Goal: Information Seeking & Learning: Compare options

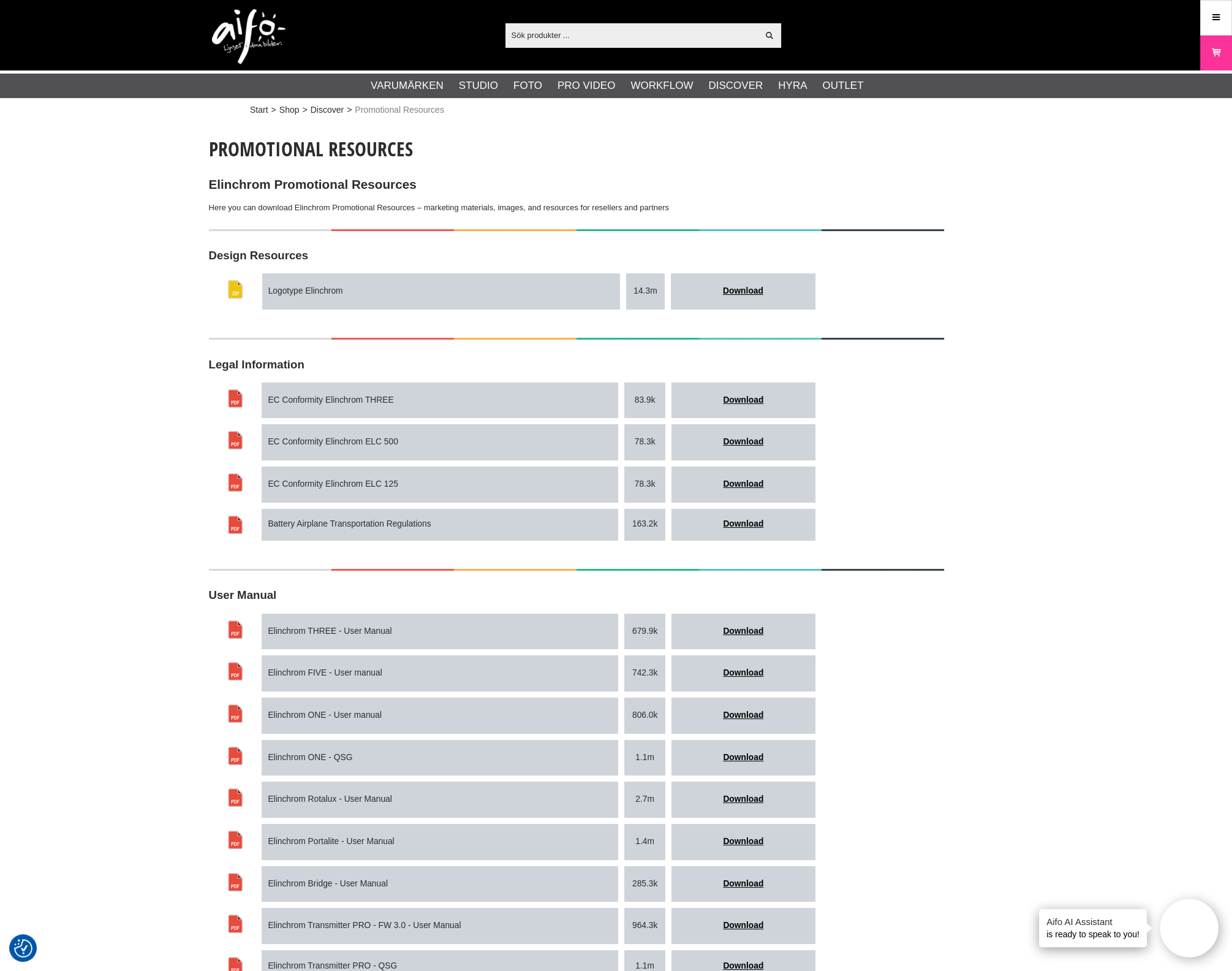
click at [1223, 13] on link "Meny" at bounding box center [1216, 17] width 30 height 29
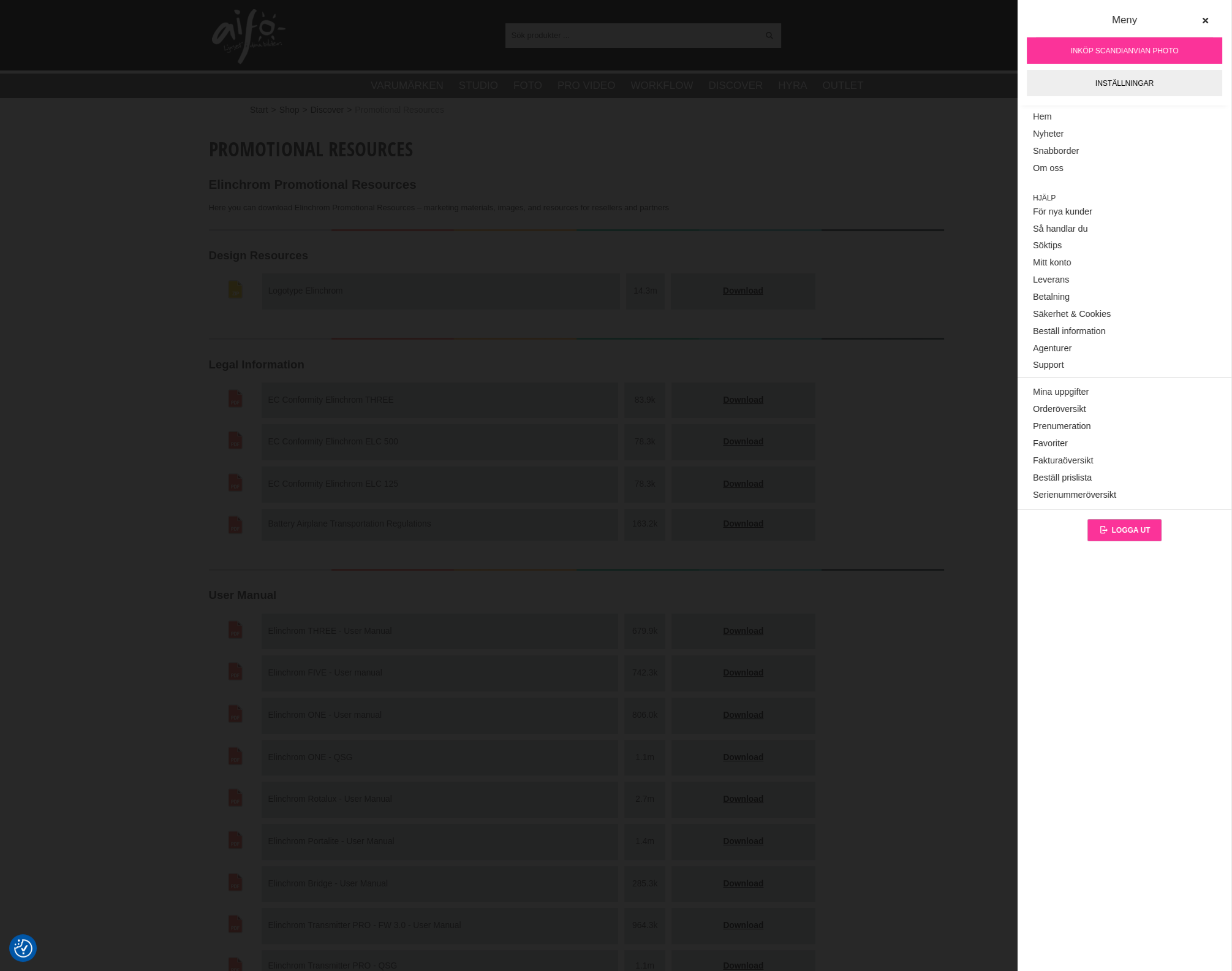
click at [1128, 529] on span "Logga ut" at bounding box center [1130, 530] width 39 height 8
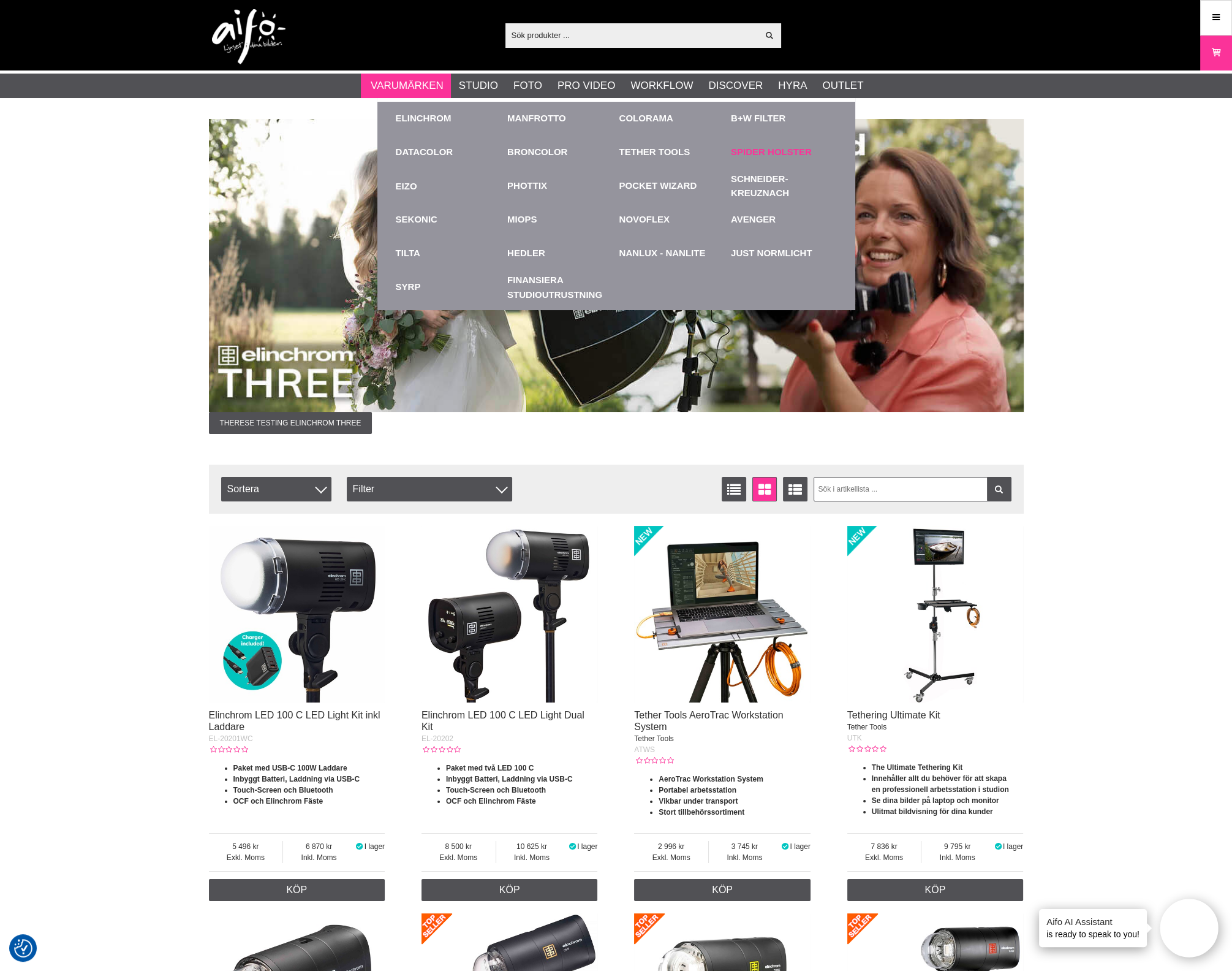
click at [776, 156] on link "Spider Holster" at bounding box center [771, 152] width 81 height 14
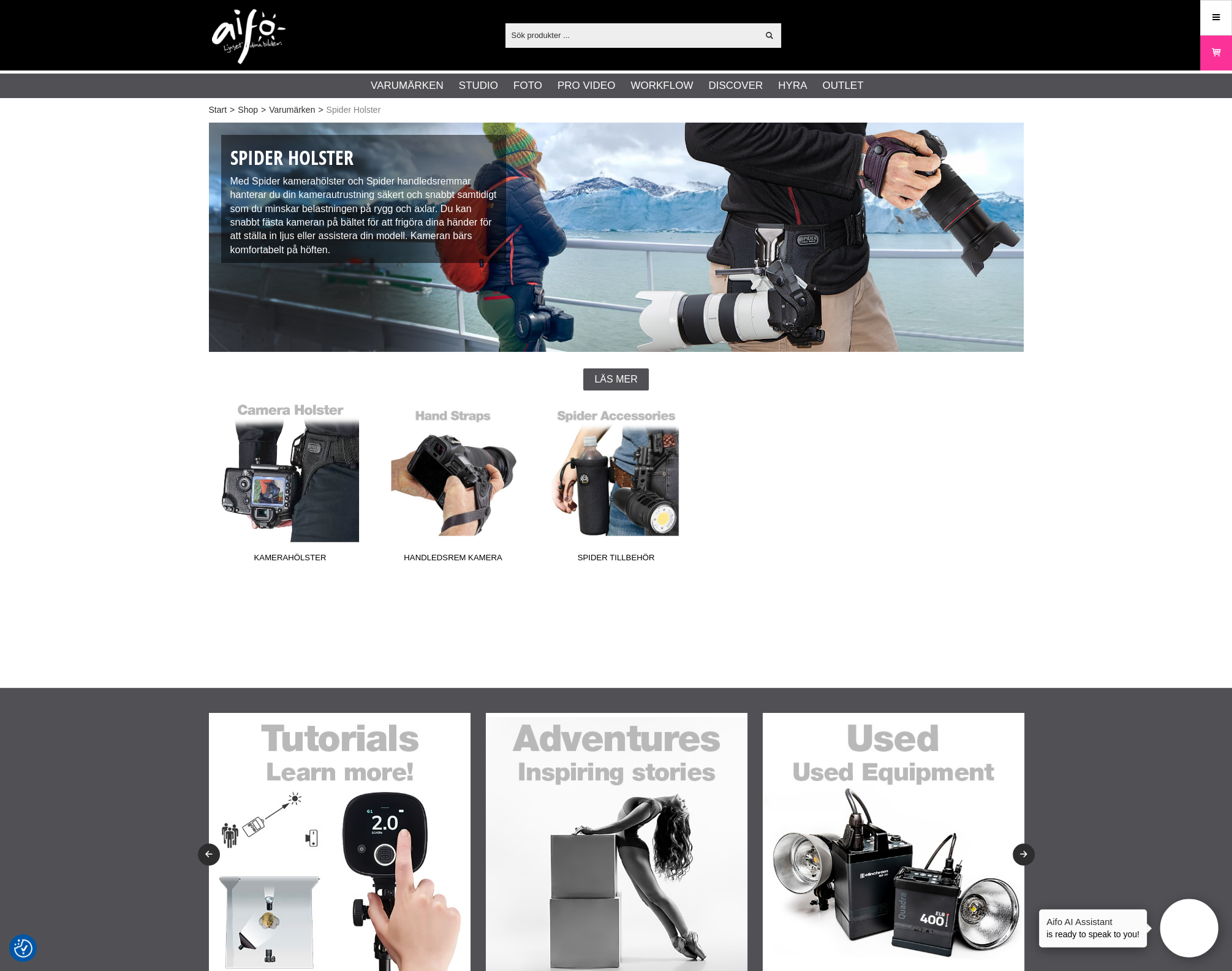
click at [318, 536] on link "Kamerahölster" at bounding box center [290, 486] width 163 height 165
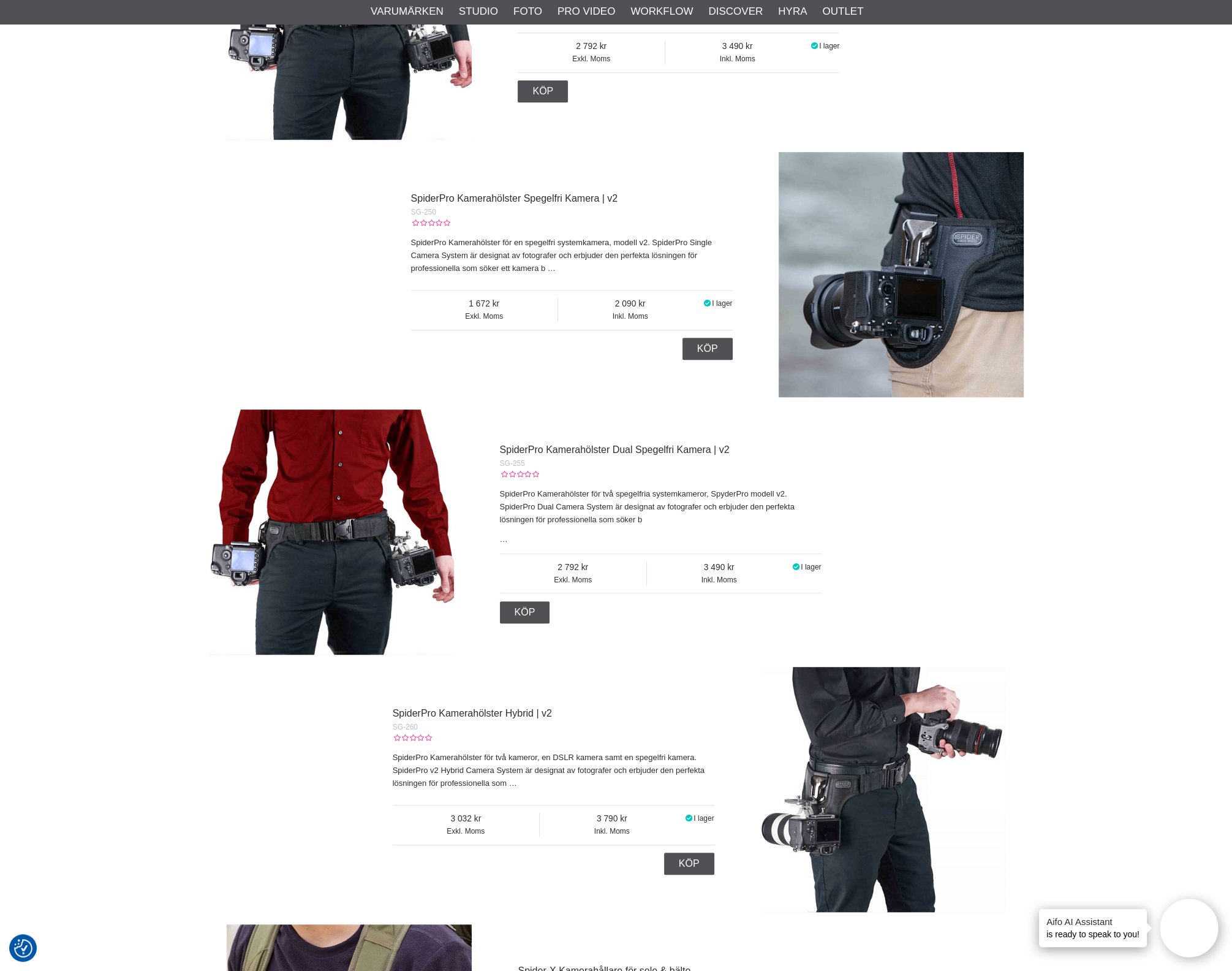
scroll to position [1148, 0]
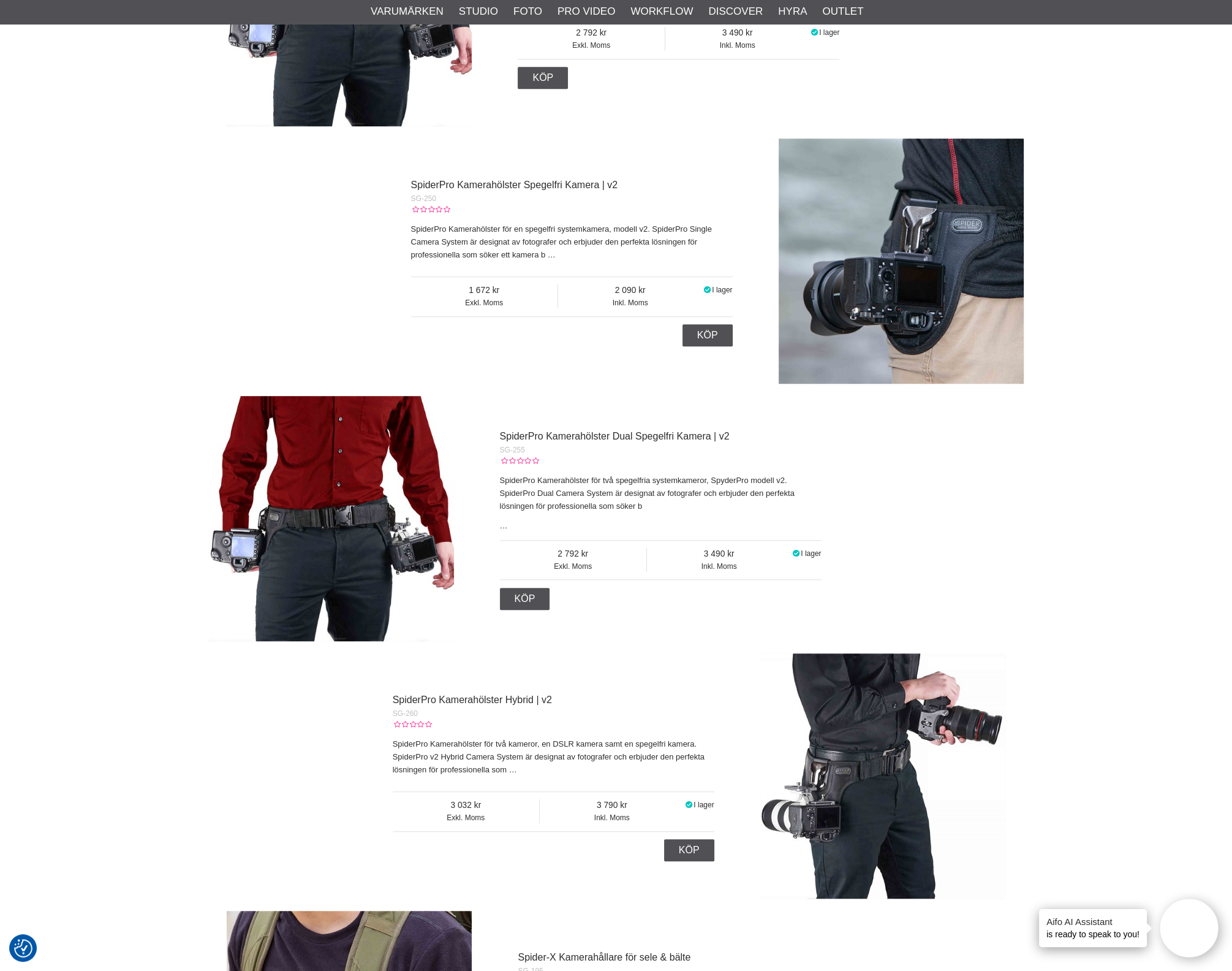
click at [356, 553] on img at bounding box center [331, 518] width 245 height 245
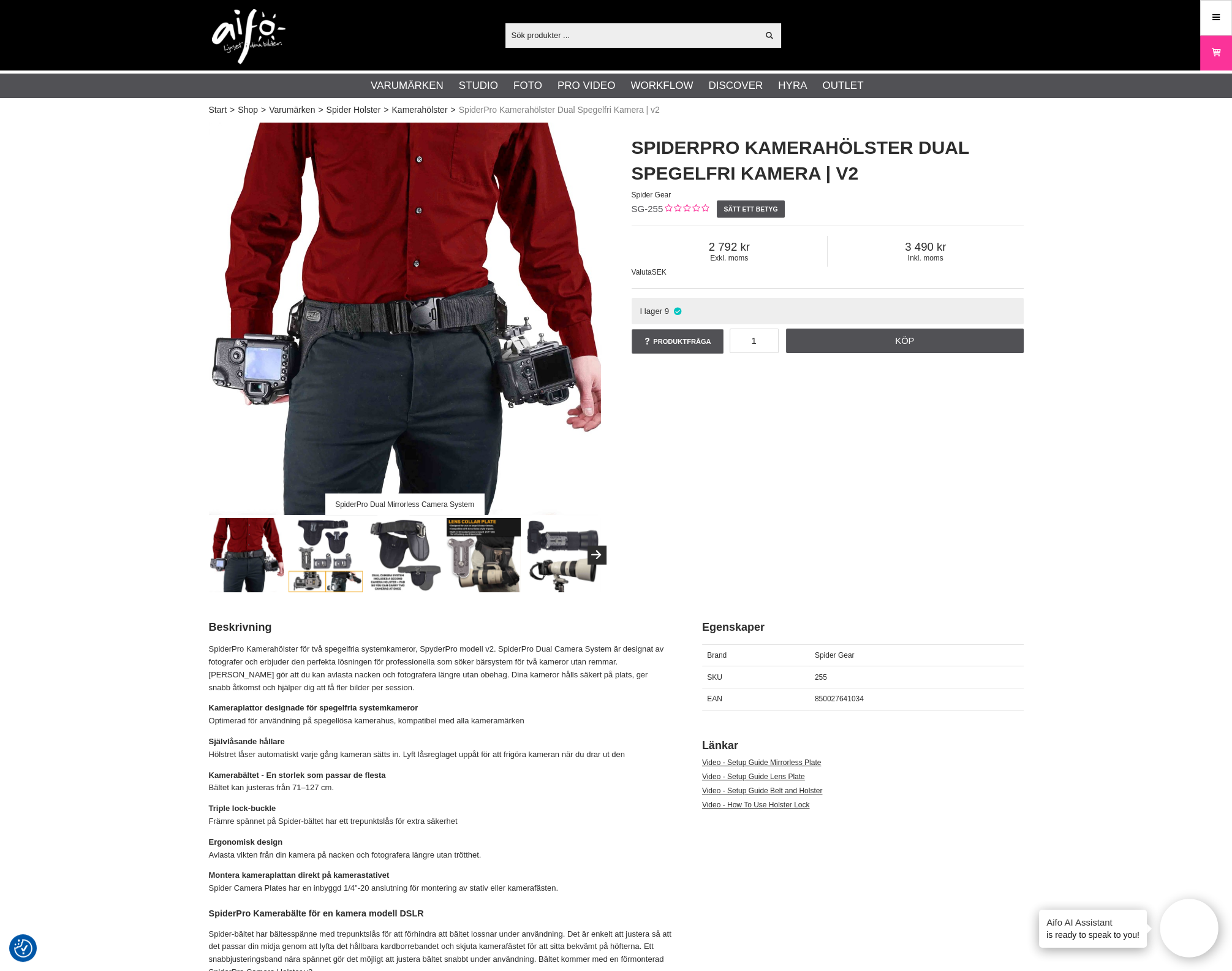
click at [340, 557] on img at bounding box center [325, 555] width 74 height 74
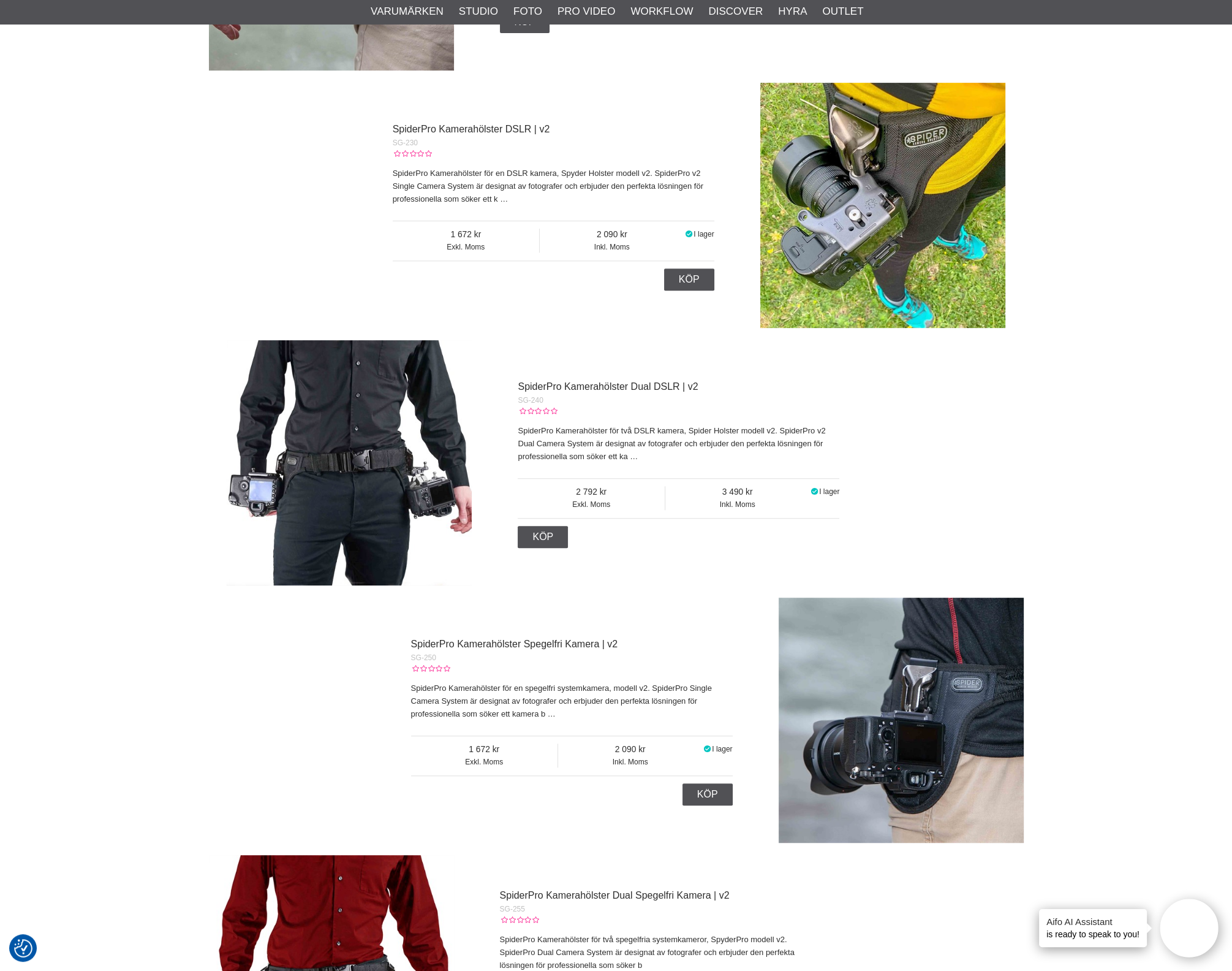
scroll to position [613, 0]
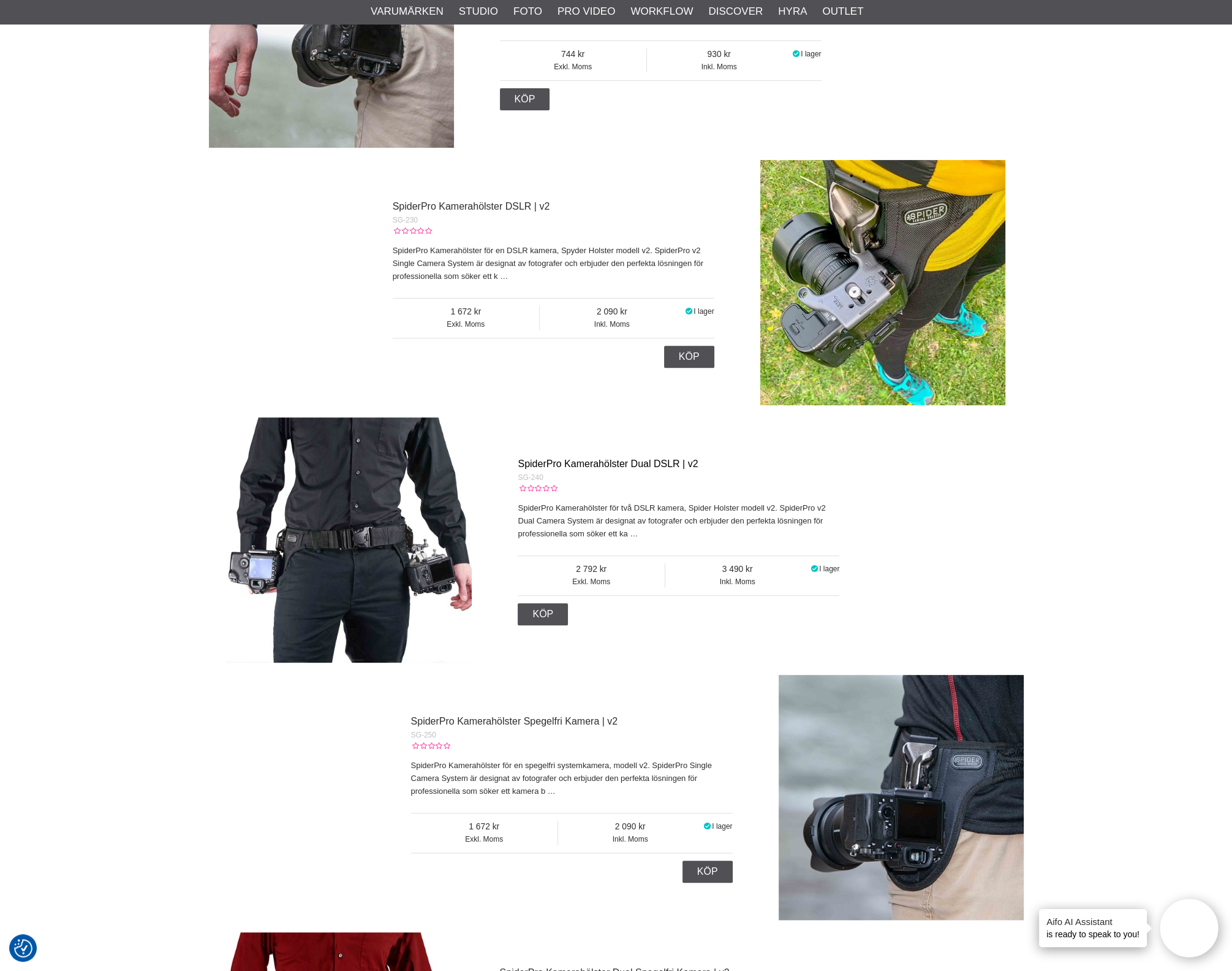
click at [606, 460] on link "SpiderPro Kamerahölster Dual DSLR | v2" at bounding box center [608, 464] width 180 height 11
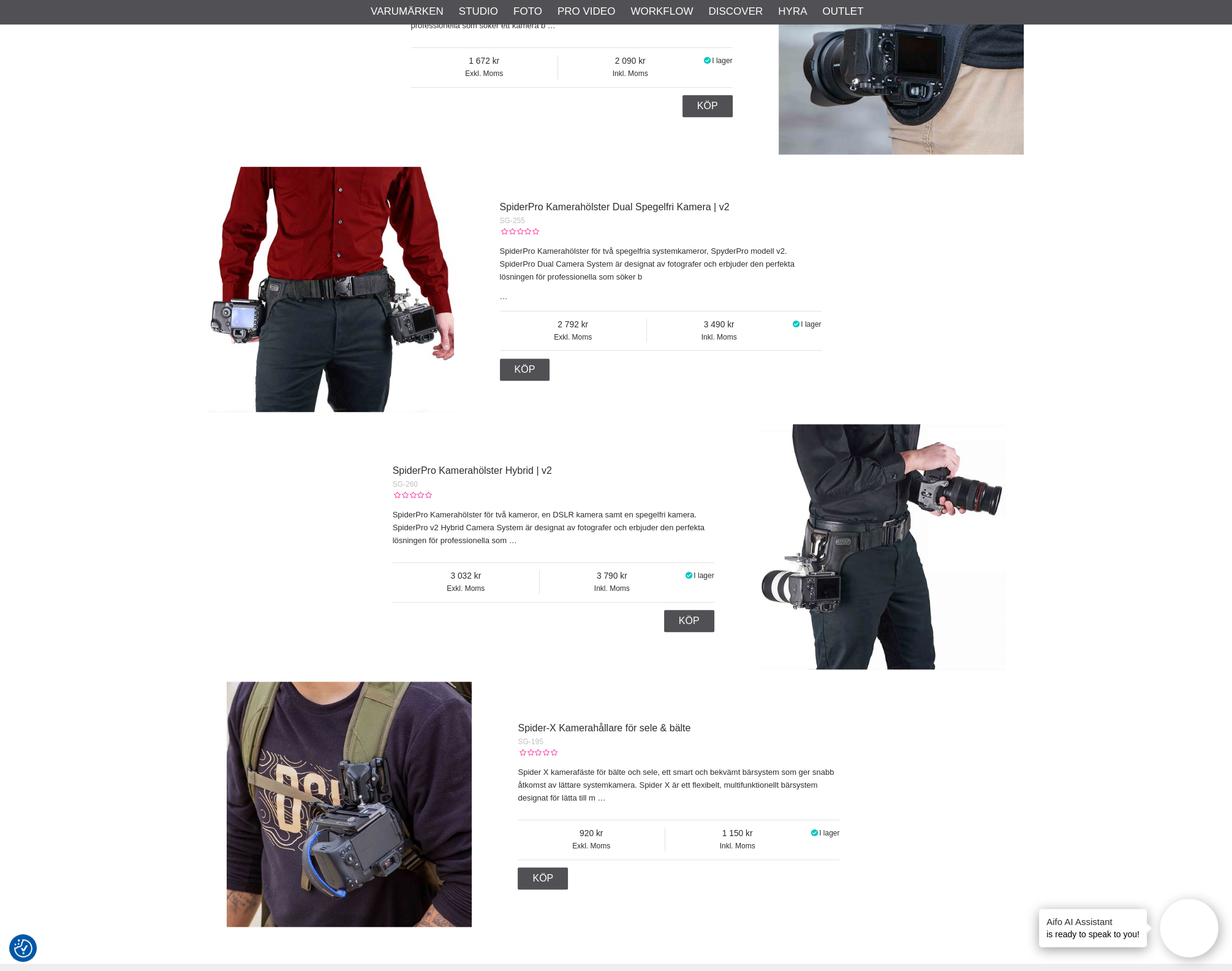
scroll to position [1302, 0]
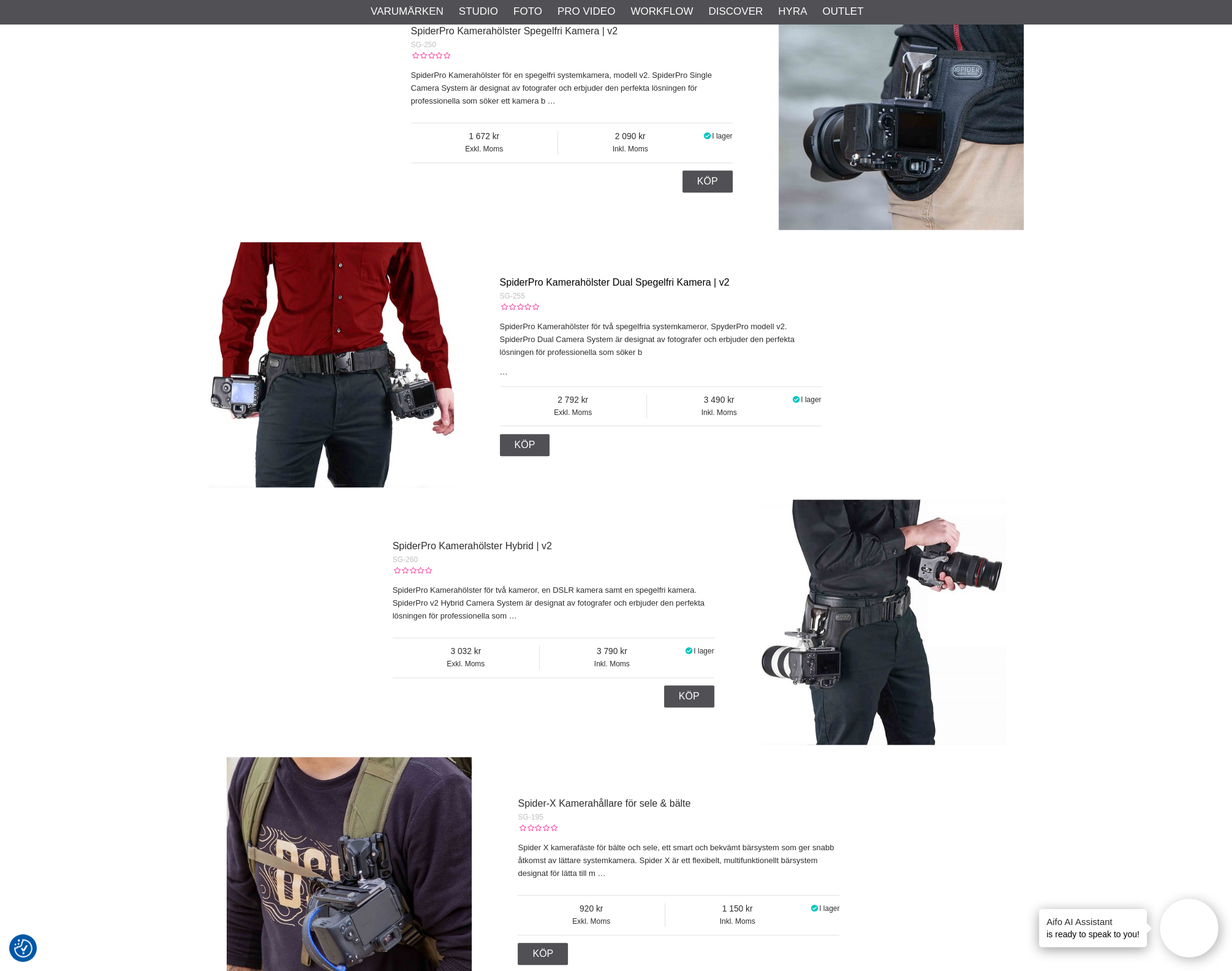
click at [622, 286] on link "SpiderPro Kamerahölster Dual Spegelfri Kamera | v2" at bounding box center [615, 282] width 230 height 11
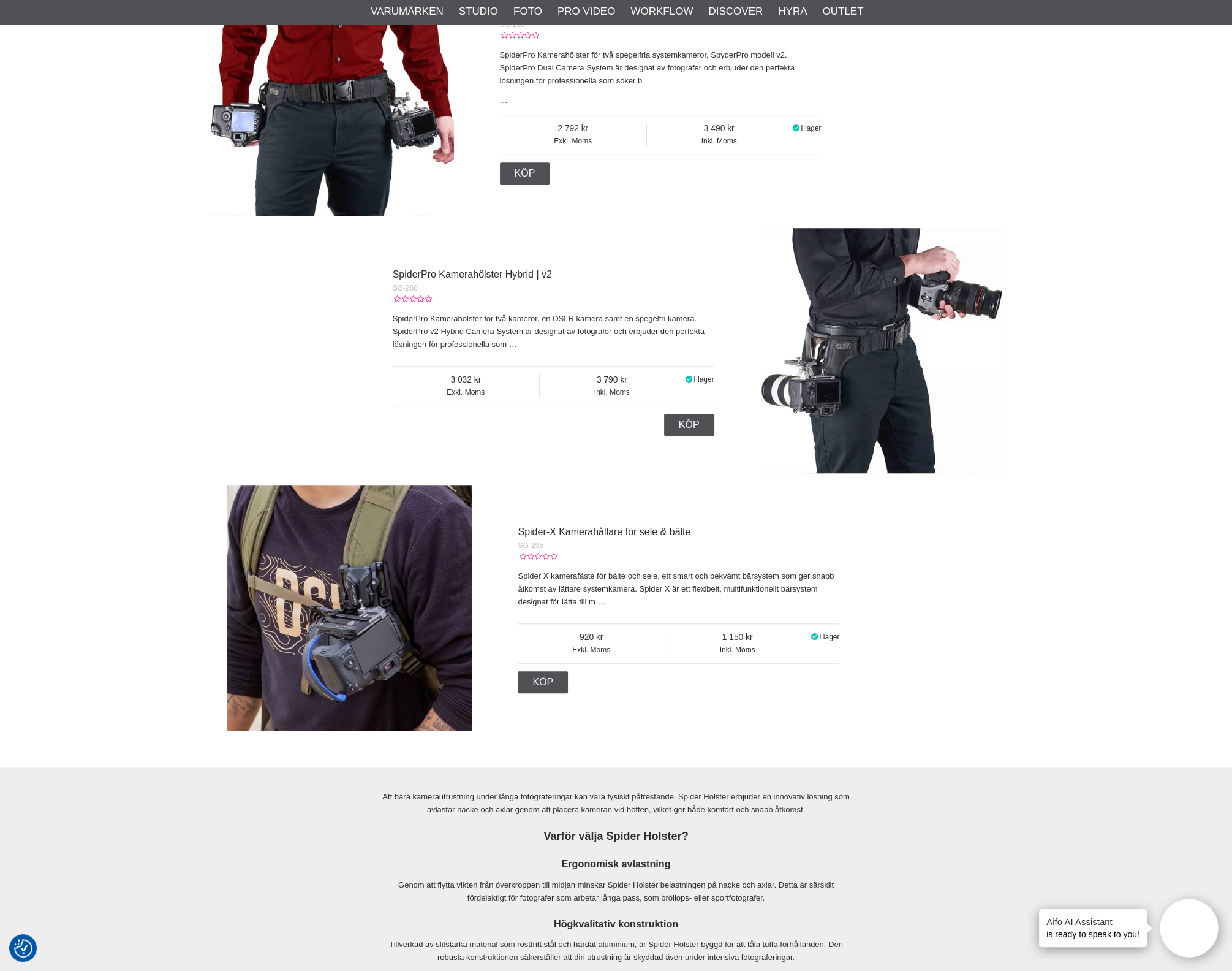
scroll to position [1532, 0]
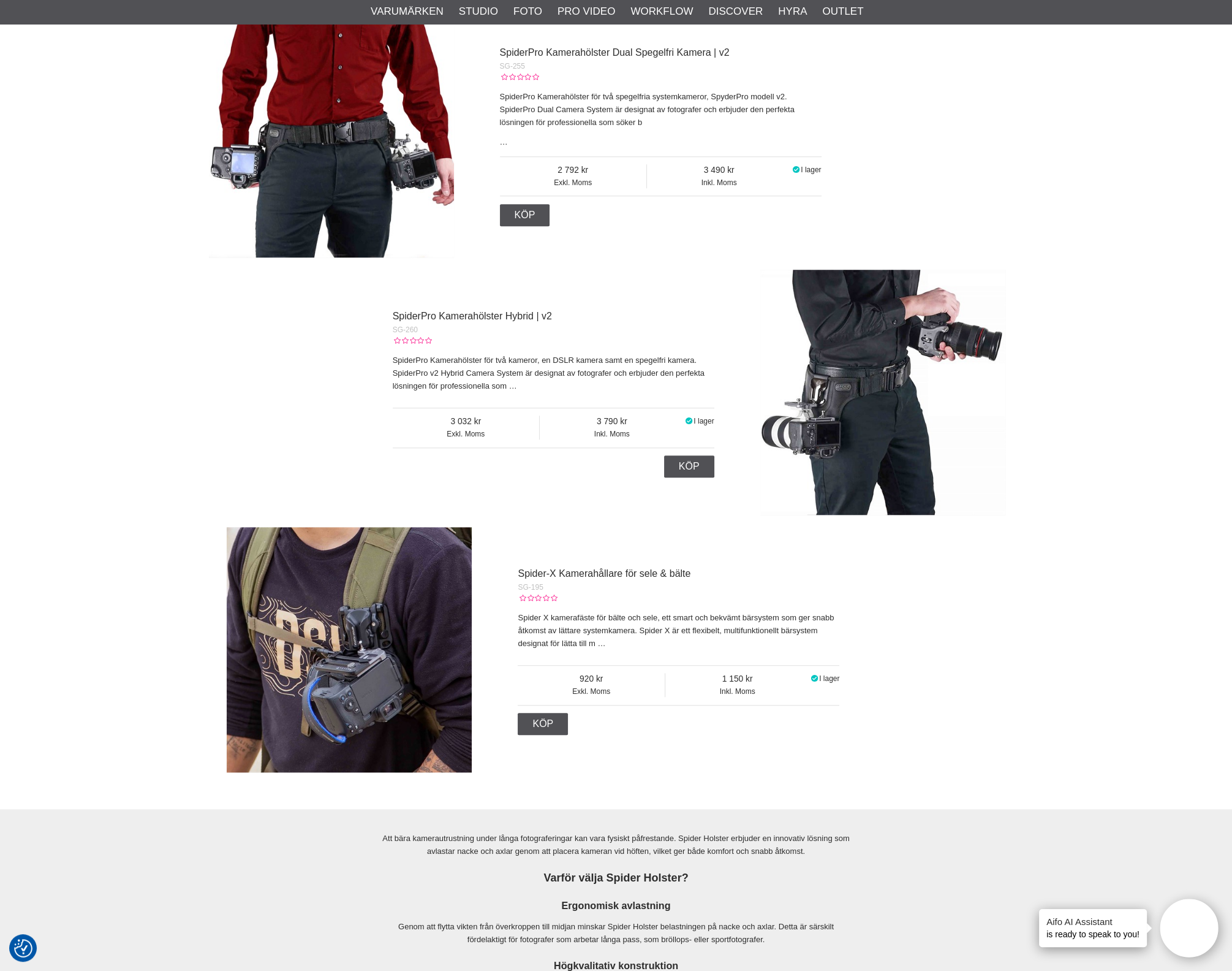
click at [898, 414] on img at bounding box center [883, 392] width 245 height 245
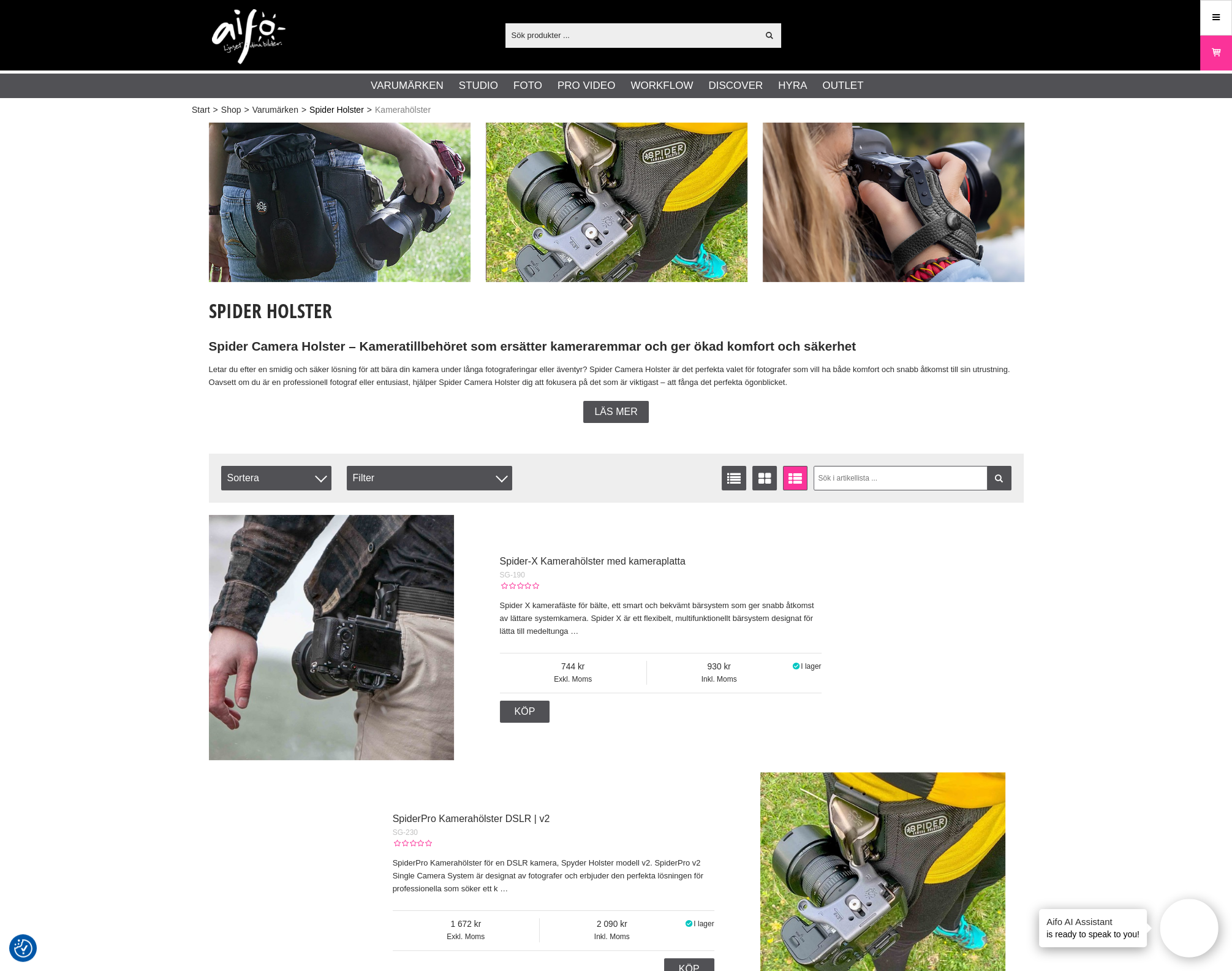
click at [357, 108] on link "Spider Holster" at bounding box center [337, 110] width 54 height 13
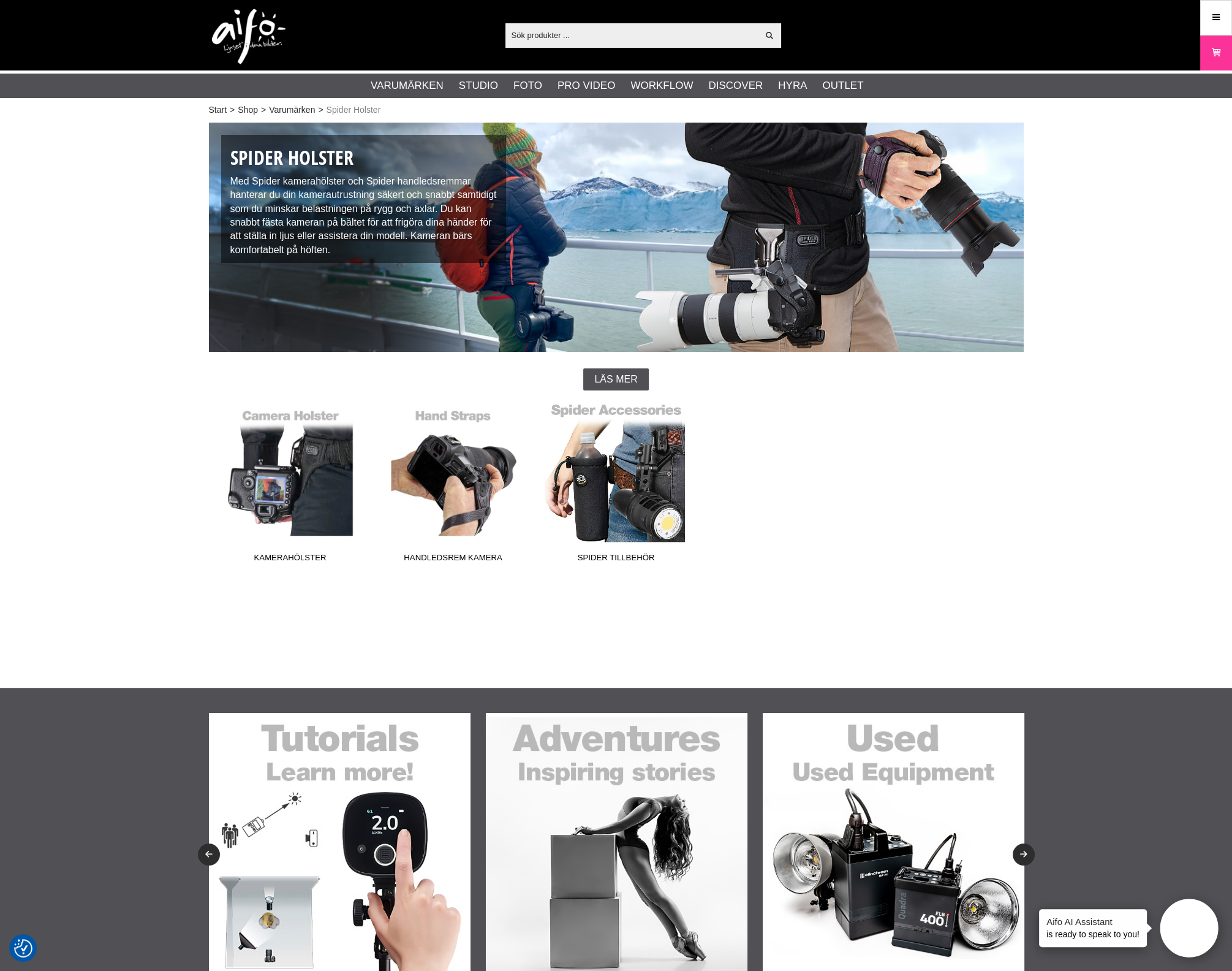
click at [639, 500] on link "Spider Tillbehör" at bounding box center [616, 486] width 163 height 165
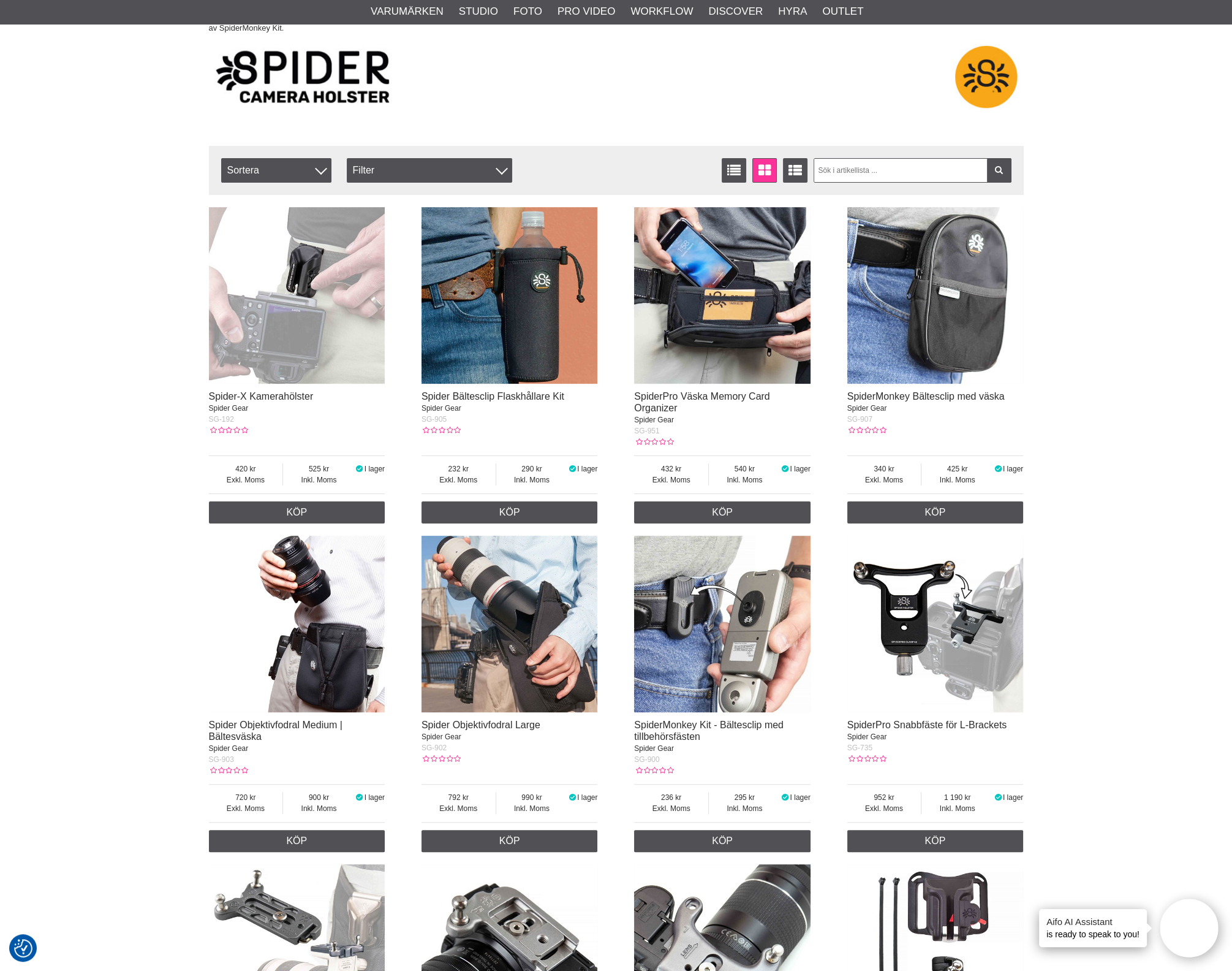
scroll to position [459, 0]
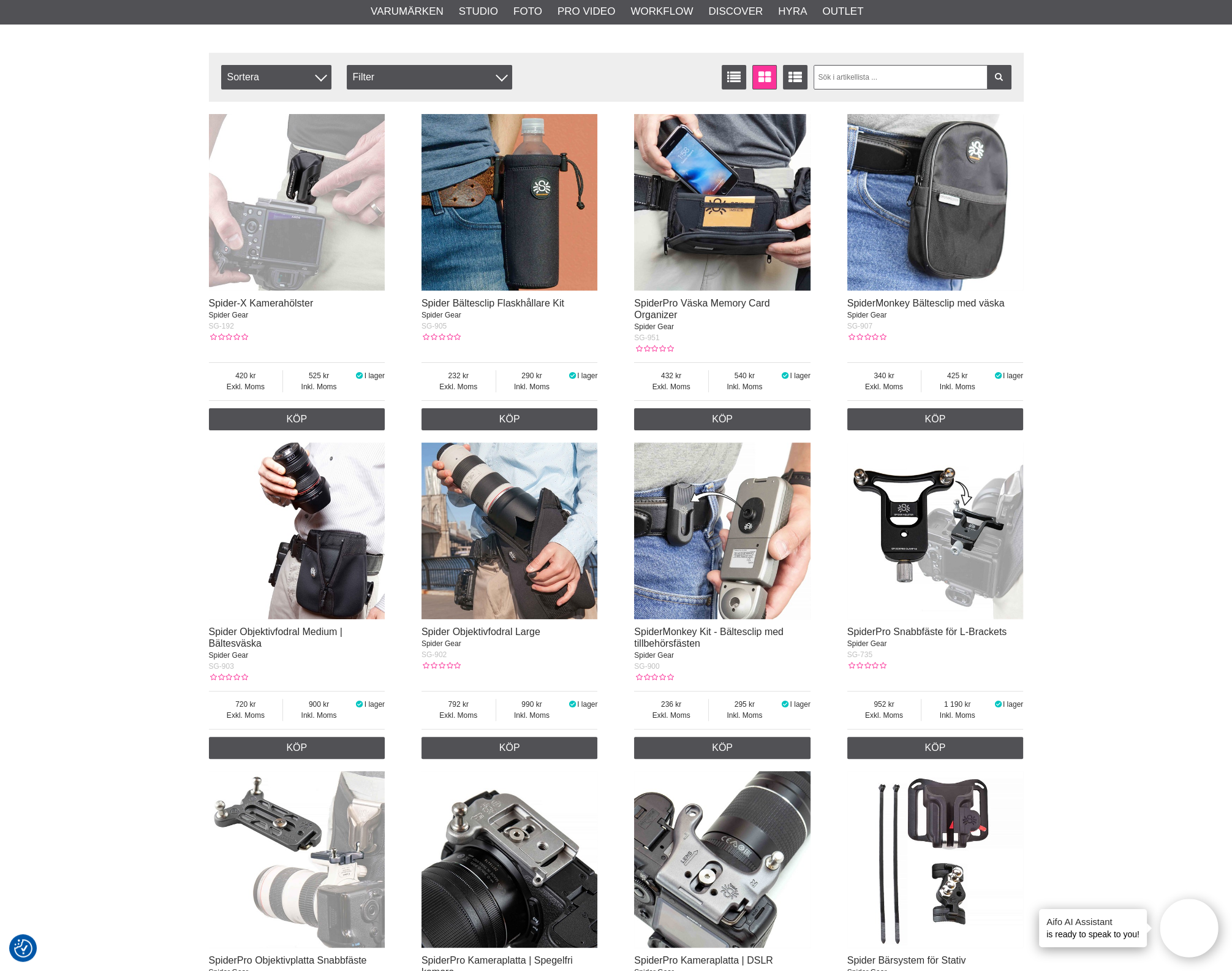
click at [330, 263] on img at bounding box center [297, 203] width 176 height 176
